Goal: Information Seeking & Learning: Learn about a topic

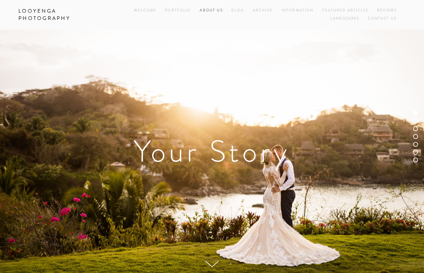
click at [210, 10] on link "About Us" at bounding box center [211, 11] width 23 height 8
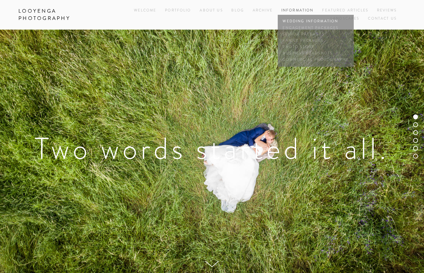
click at [299, 21] on link "Wedding Information" at bounding box center [315, 21] width 69 height 6
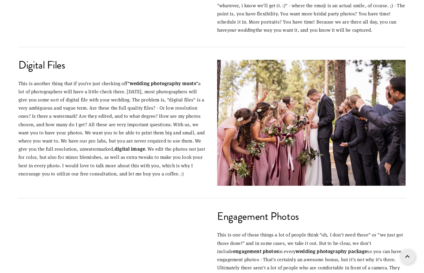
scroll to position [433, 0]
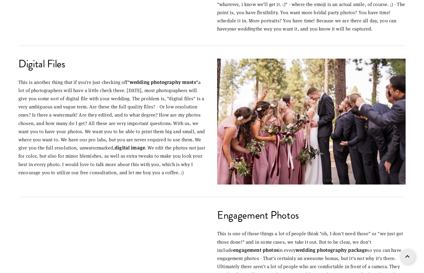
click at [193, 56] on div "Digital Files This is another thing that if you're just checking off "wedding p…" at bounding box center [112, 117] width 199 height 128
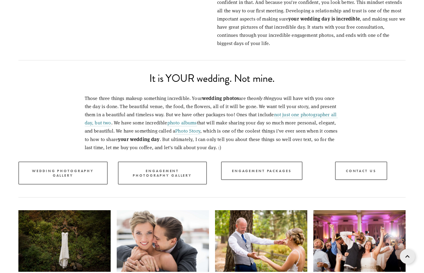
scroll to position [791, 0]
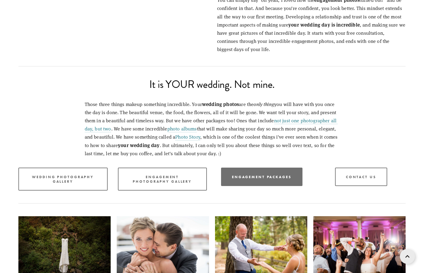
click at [265, 181] on link "Engagement Packages" at bounding box center [261, 176] width 81 height 18
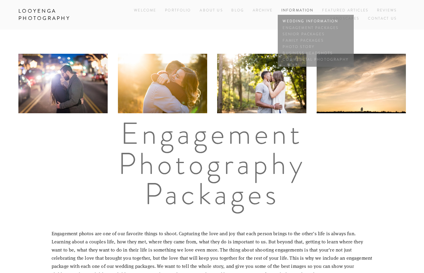
click at [307, 21] on link "Wedding Information" at bounding box center [315, 21] width 69 height 6
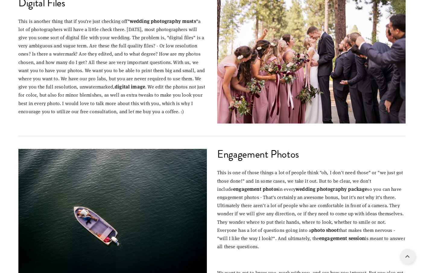
scroll to position [520, 0]
